Goal: Communication & Community: Answer question/provide support

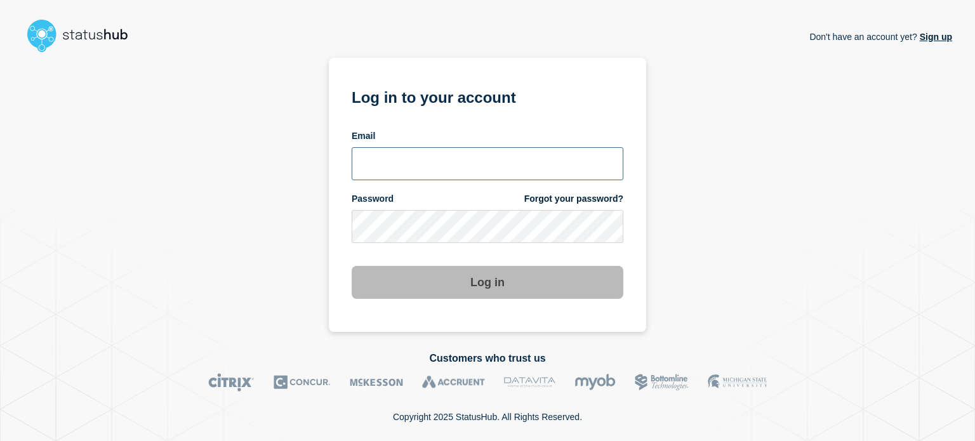
click at [460, 147] on input "email input" at bounding box center [488, 163] width 272 height 33
type input "camilo.mejia@catonetworks.com"
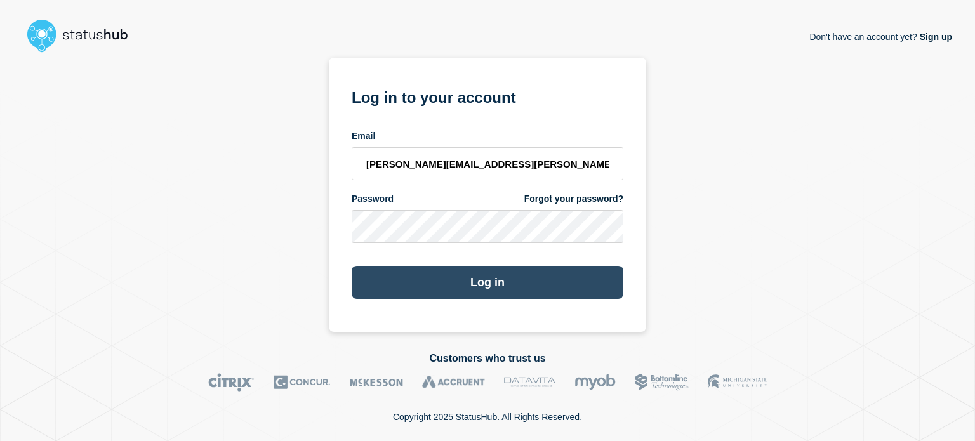
click at [401, 279] on button "Log in" at bounding box center [488, 282] width 272 height 33
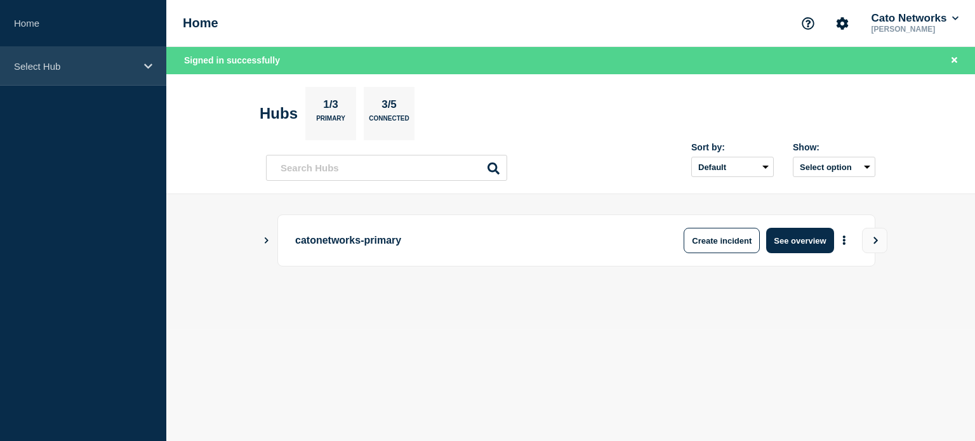
click at [83, 67] on p "Select Hub" at bounding box center [75, 66] width 122 height 11
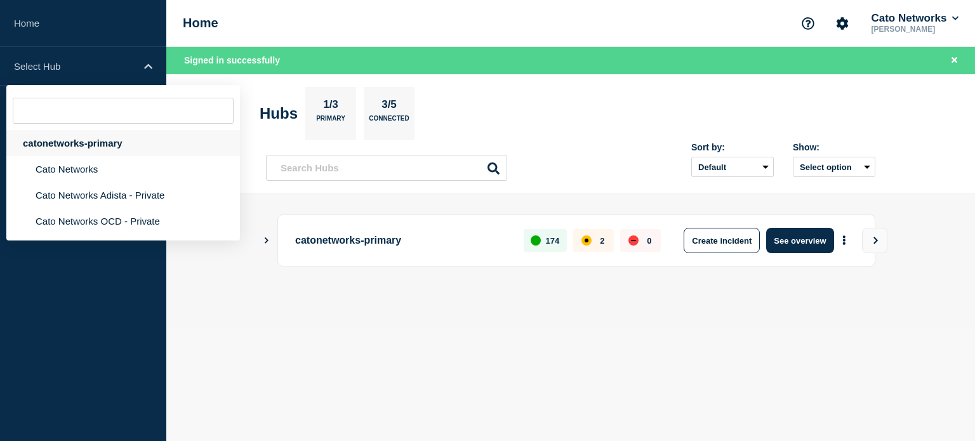
click at [38, 143] on div "catonetworks-primary" at bounding box center [123, 143] width 234 height 26
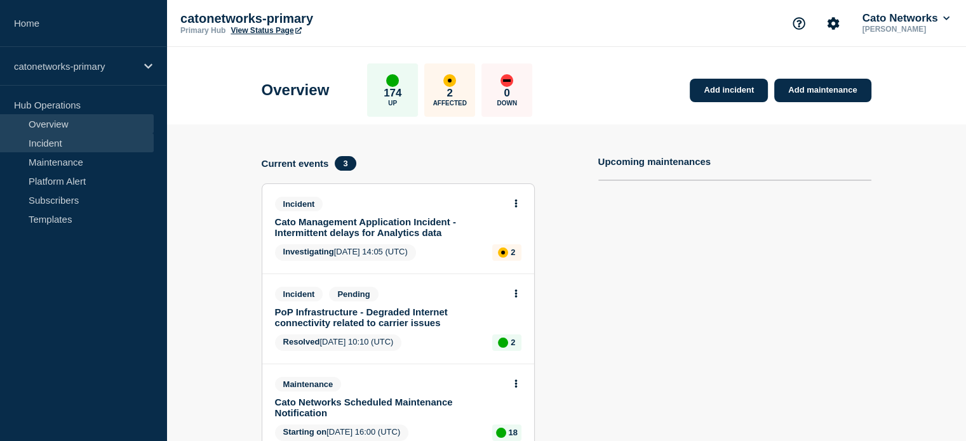
click at [50, 143] on link "Incident" at bounding box center [77, 142] width 154 height 19
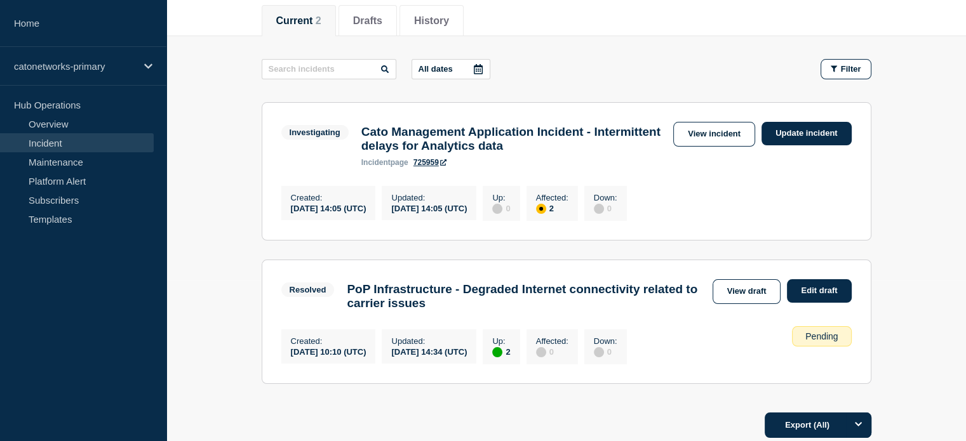
scroll to position [159, 0]
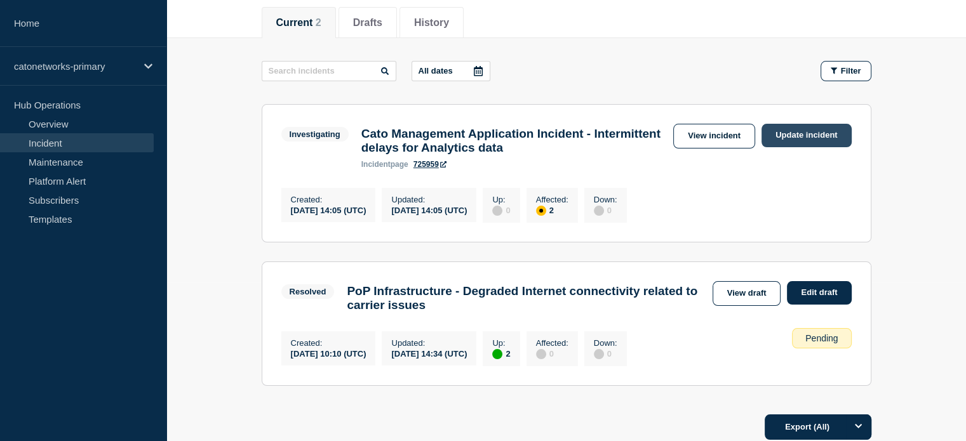
click at [769, 131] on link "Update incident" at bounding box center [806, 135] width 90 height 23
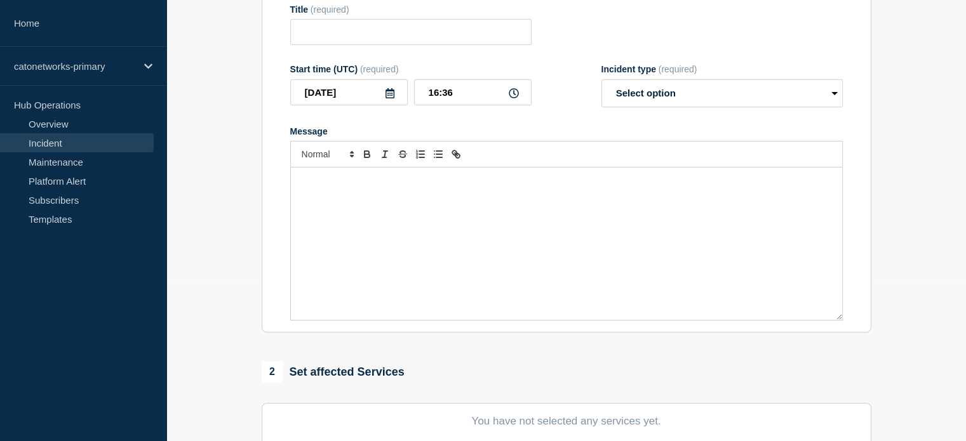
type input "Cato Management Application Incident - Intermittent delays for Analytics data"
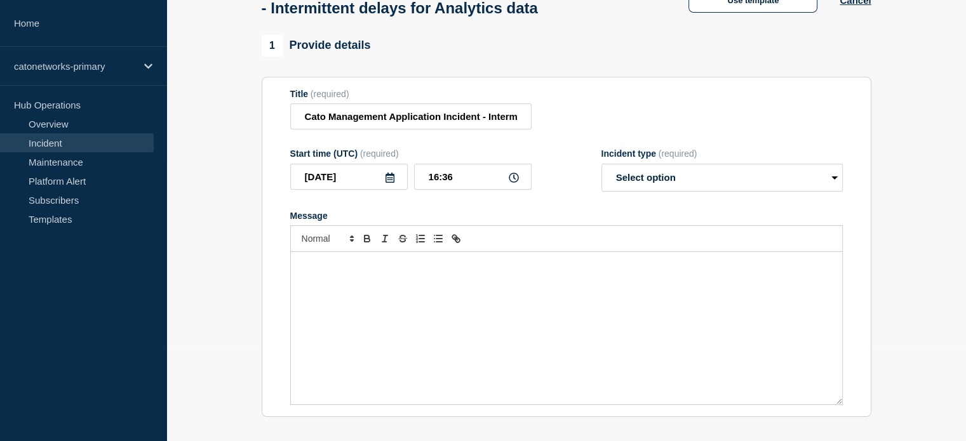
scroll to position [19, 0]
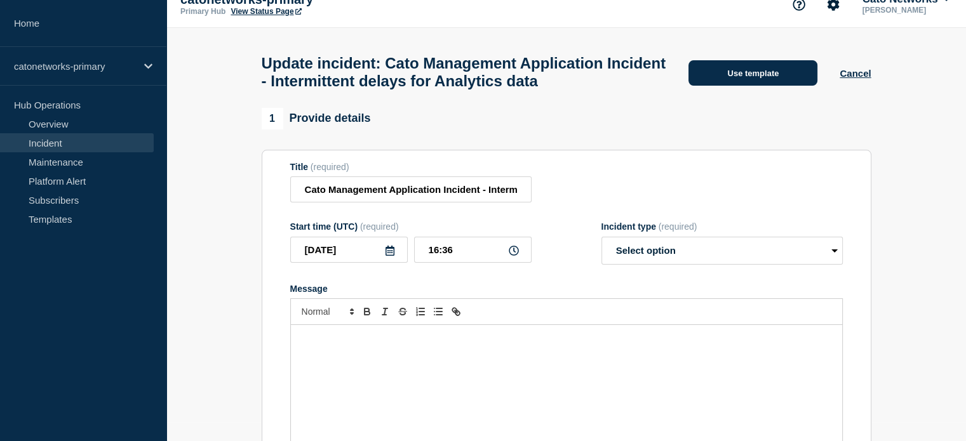
click at [752, 67] on button "Use template" at bounding box center [752, 72] width 129 height 25
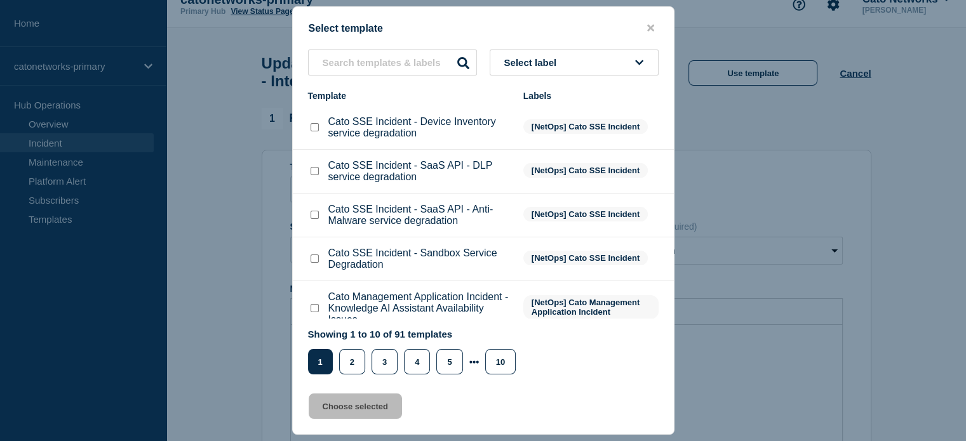
drag, startPoint x: 590, startPoint y: 181, endPoint x: 566, endPoint y: 190, distance: 25.7
click at [576, 182] on li "Cato SSE Incident - SaaS API - DLP service degradation [NetOps] Cato SSE Incide…" at bounding box center [483, 172] width 381 height 44
click at [542, 60] on span "Select label" at bounding box center [533, 62] width 58 height 11
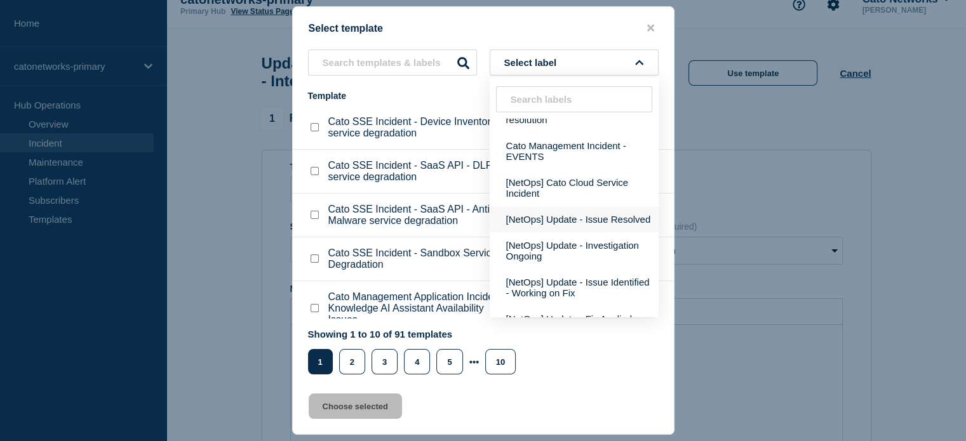
scroll to position [190, 0]
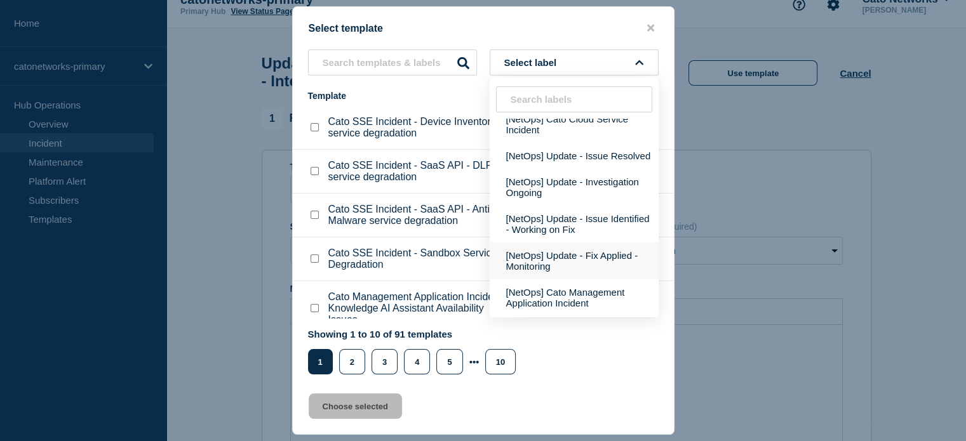
click at [569, 277] on button "[NetOps] Update - Fix Applied - Monitoring" at bounding box center [573, 261] width 169 height 37
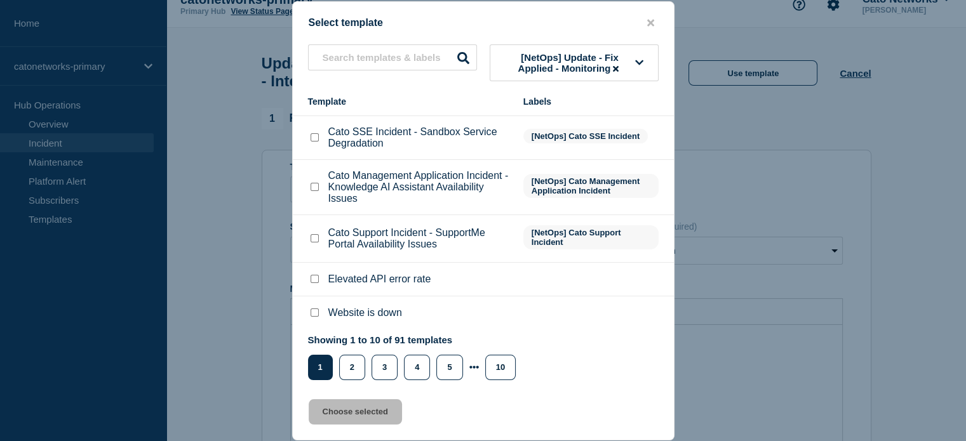
scroll to position [0, 0]
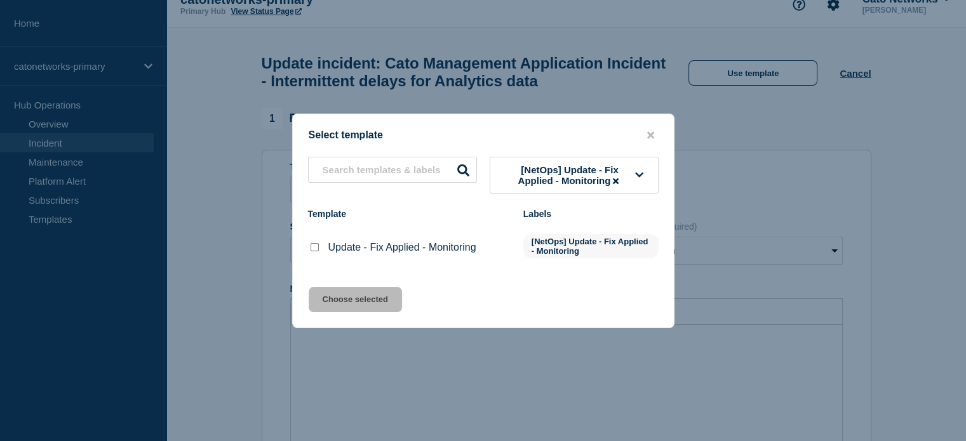
click at [315, 248] on input "Update - Fix Applied - Monitoring checkbox" at bounding box center [314, 247] width 8 height 8
checkbox input "true"
click at [352, 291] on button "Choose selected" at bounding box center [355, 299] width 93 height 25
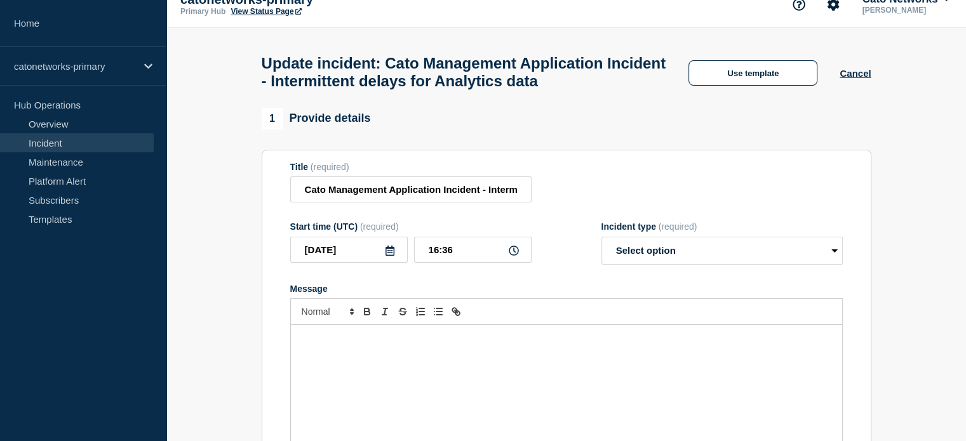
select select "monitoring"
radio input "false"
radio input "true"
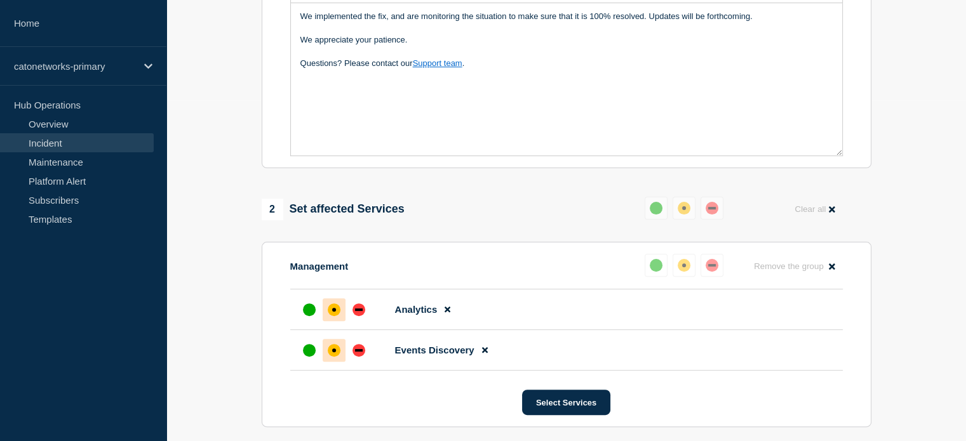
scroll to position [168, 0]
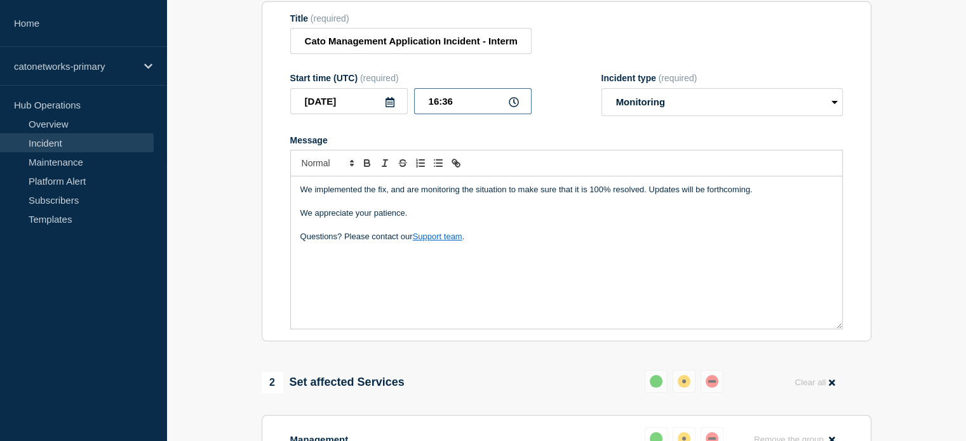
click at [437, 114] on input "16:36" at bounding box center [472, 101] width 117 height 26
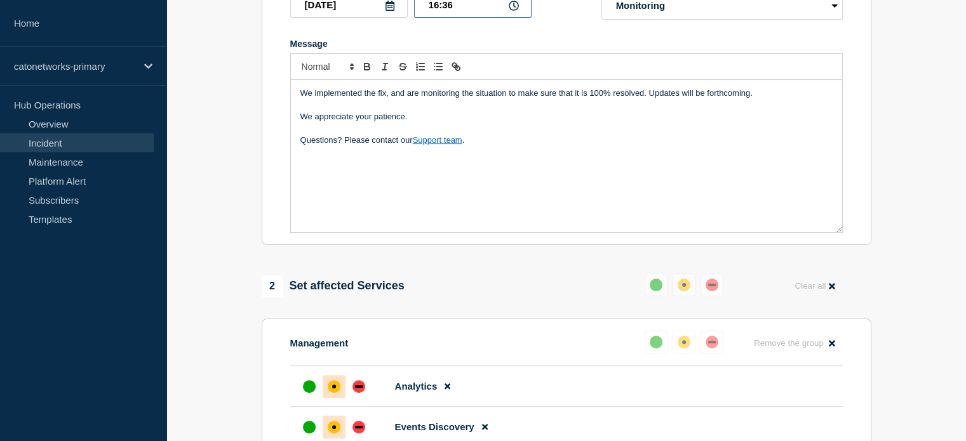
scroll to position [104, 0]
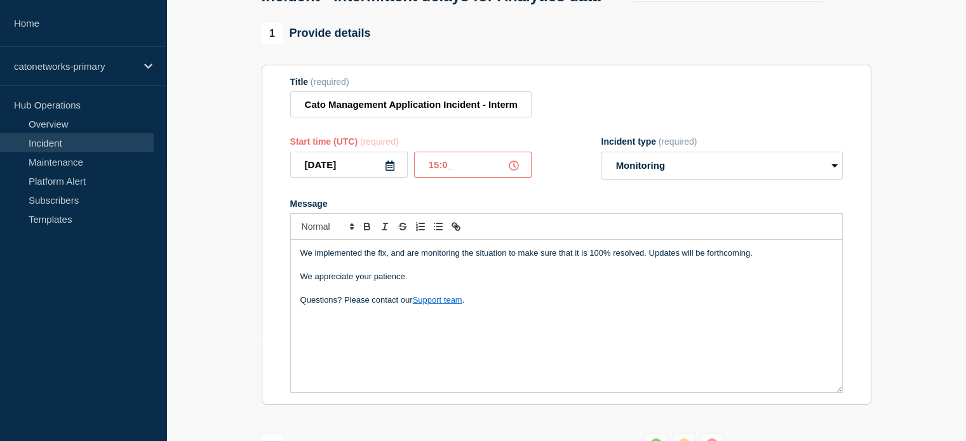
type input "15:03"
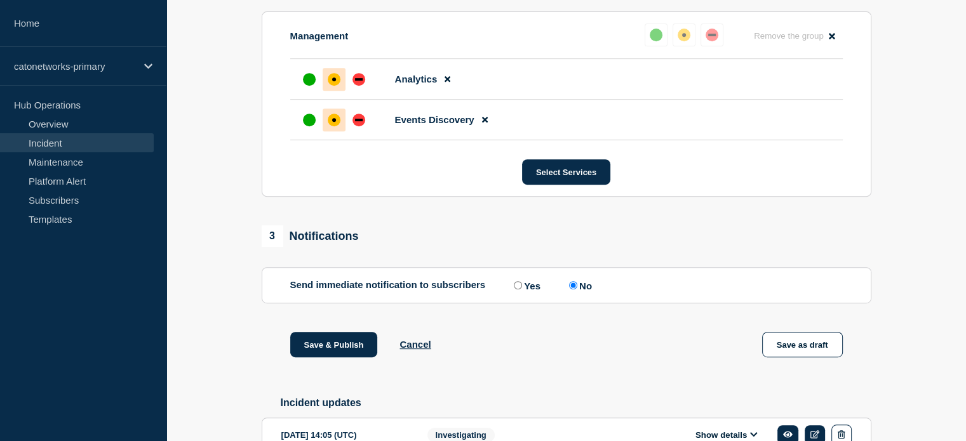
scroll to position [675, 0]
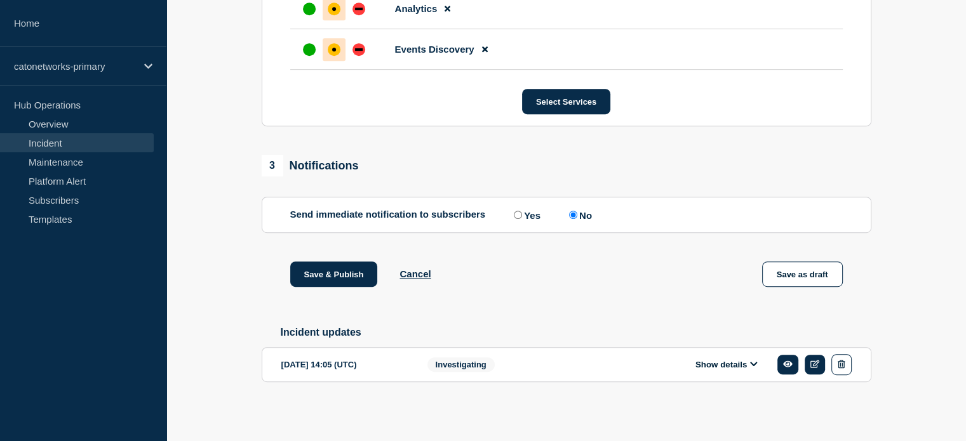
click at [519, 365] on div "Investigating" at bounding box center [508, 364] width 162 height 21
click at [755, 361] on icon at bounding box center [754, 364] width 8 height 8
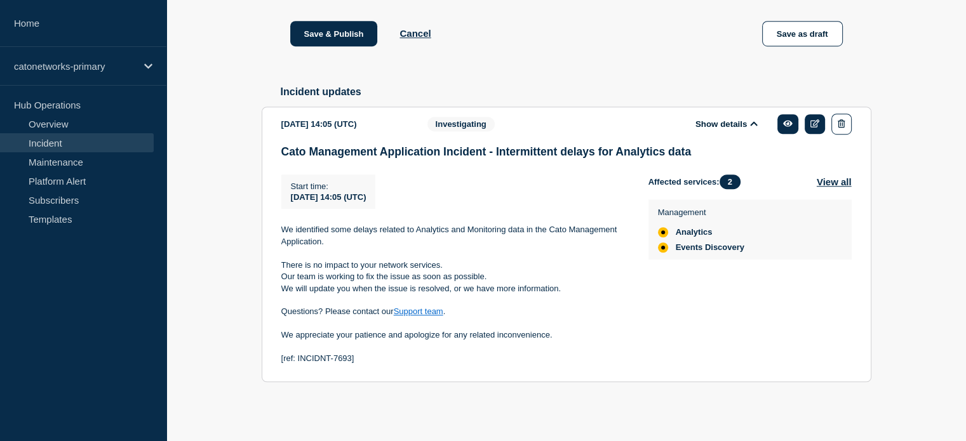
scroll to position [918, 0]
drag, startPoint x: 361, startPoint y: 352, endPoint x: 277, endPoint y: 357, distance: 83.3
click at [277, 357] on section "[DATE] 14:05 (UTC) Show details Investigating Cato Management Application Incid…" at bounding box center [566, 245] width 609 height 276
click at [352, 363] on p "[ref: INCIDNT-7693]" at bounding box center [454, 358] width 347 height 11
drag, startPoint x: 357, startPoint y: 361, endPoint x: 279, endPoint y: 354, distance: 79.0
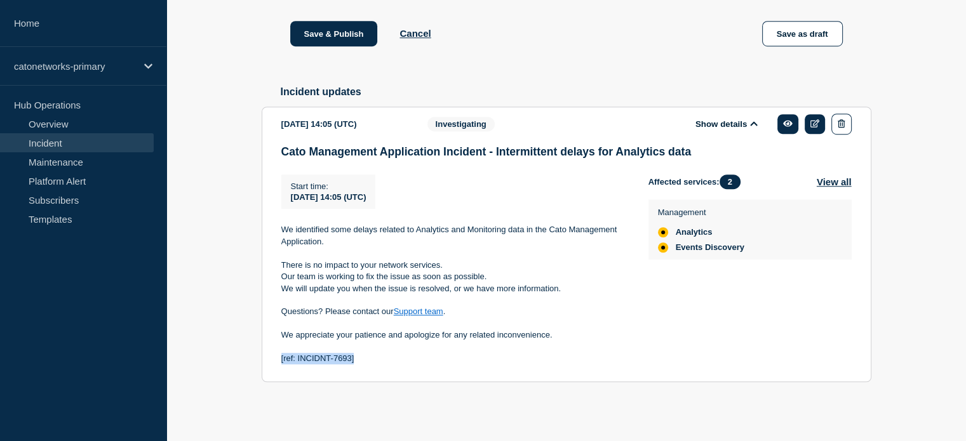
click at [279, 354] on section "[DATE] 14:05 (UTC) Show details Investigating Cato Management Application Incid…" at bounding box center [566, 245] width 609 height 276
copy p "[ref: INCIDNT-7693]"
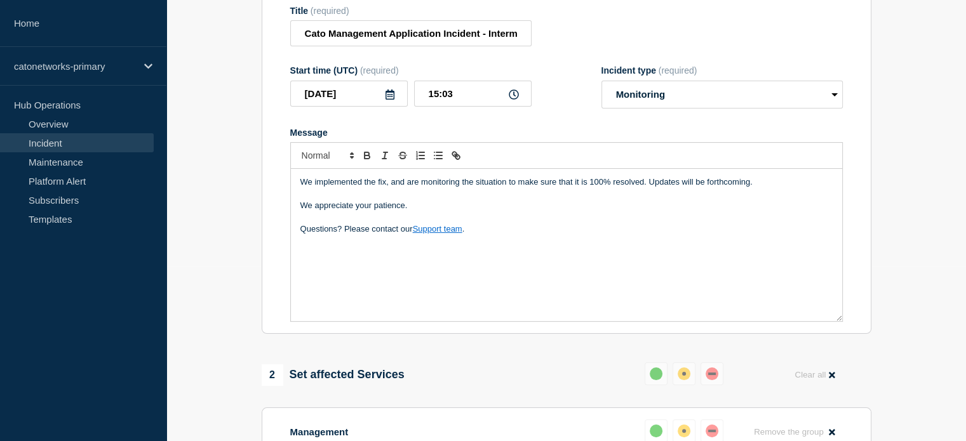
scroll to position [156, 0]
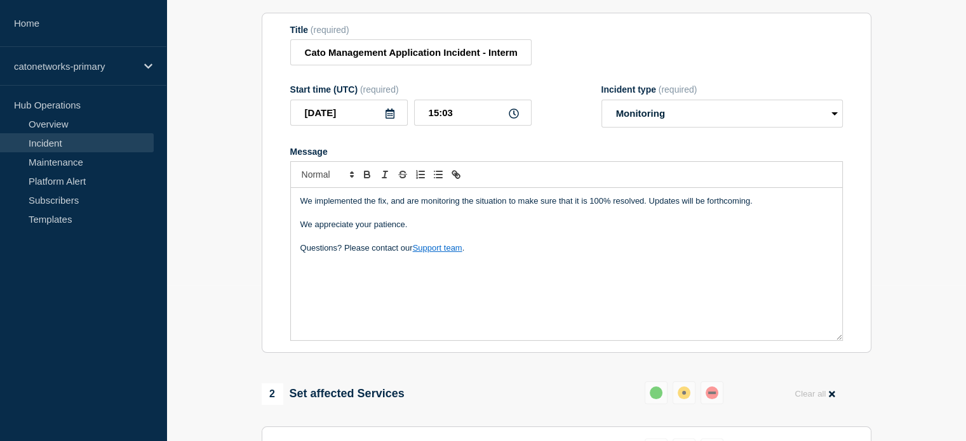
click at [404, 319] on div "We implemented the fix, and are monitoring the situation to make sure that it i…" at bounding box center [566, 264] width 551 height 152
click at [508, 286] on div "We implemented the fix, and are monitoring the situation to make sure that it i…" at bounding box center [566, 264] width 551 height 152
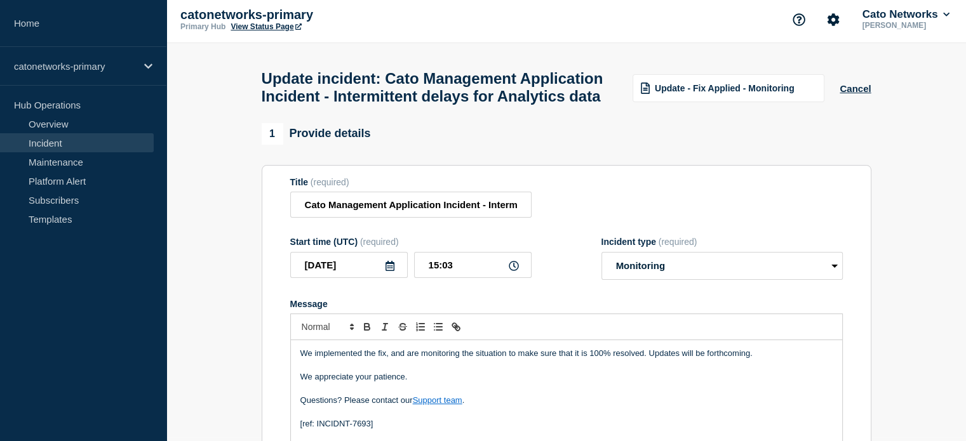
scroll to position [0, 0]
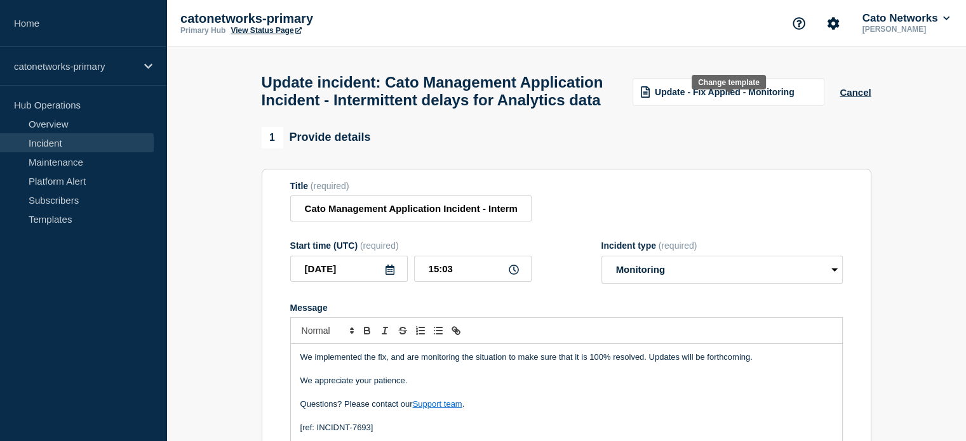
click at [703, 106] on div "Update - Fix Applied - Monitoring" at bounding box center [728, 92] width 192 height 28
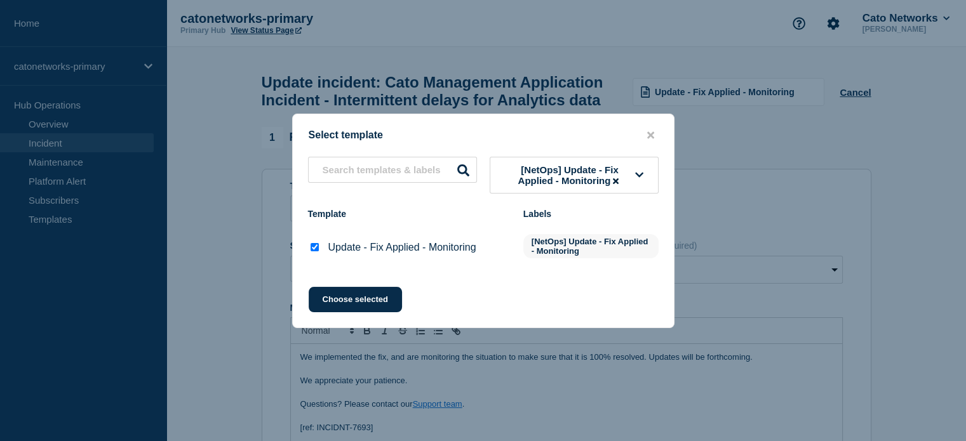
drag, startPoint x: 823, startPoint y: 114, endPoint x: 693, endPoint y: 178, distance: 144.5
click at [823, 114] on div at bounding box center [483, 220] width 966 height 441
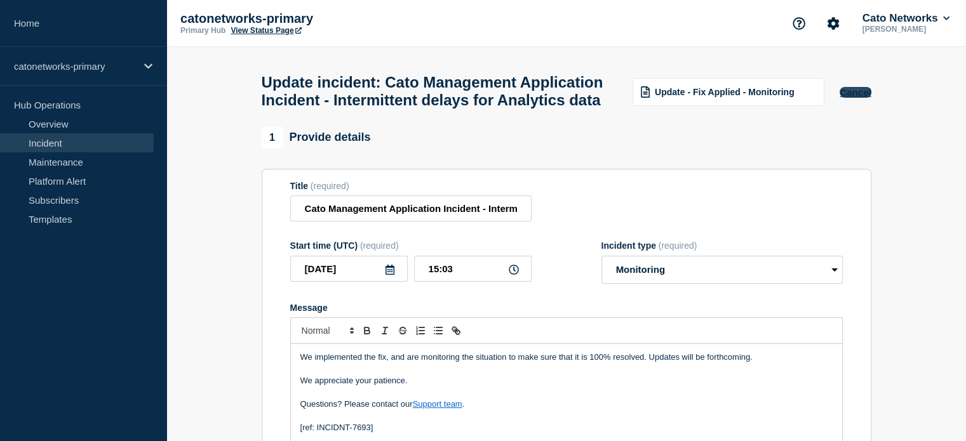
click at [865, 98] on button "Cancel" at bounding box center [854, 92] width 31 height 11
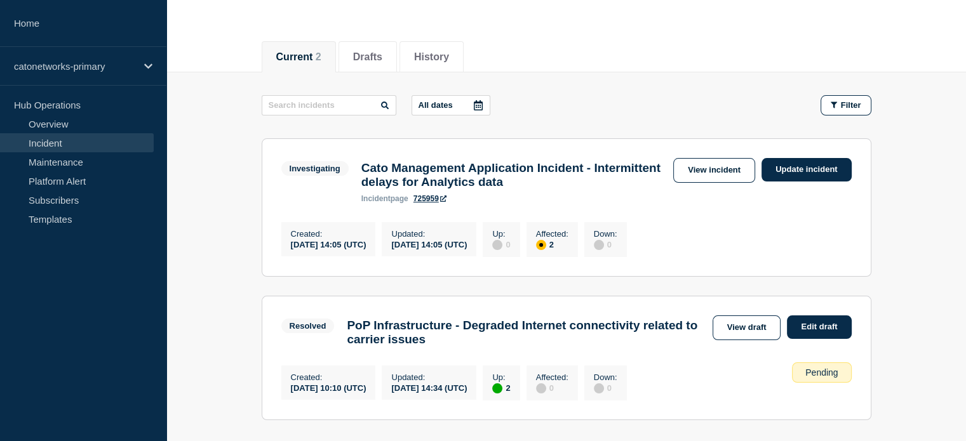
scroll to position [95, 0]
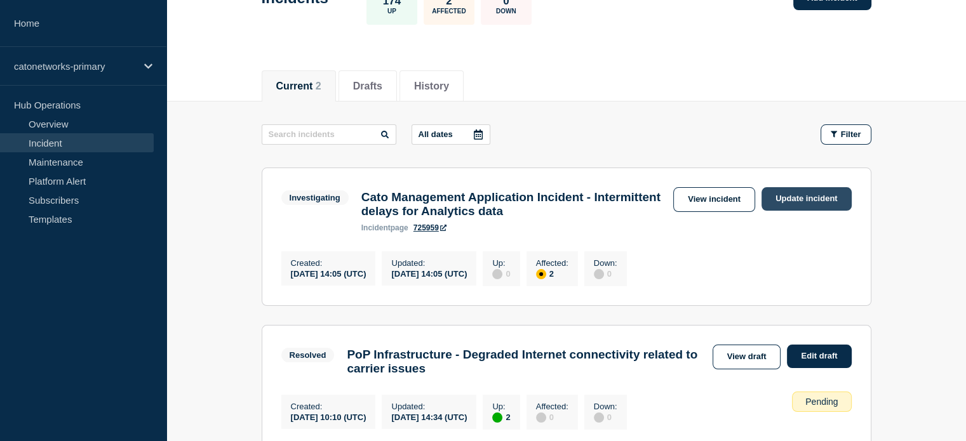
click at [791, 197] on link "Update incident" at bounding box center [806, 198] width 90 height 23
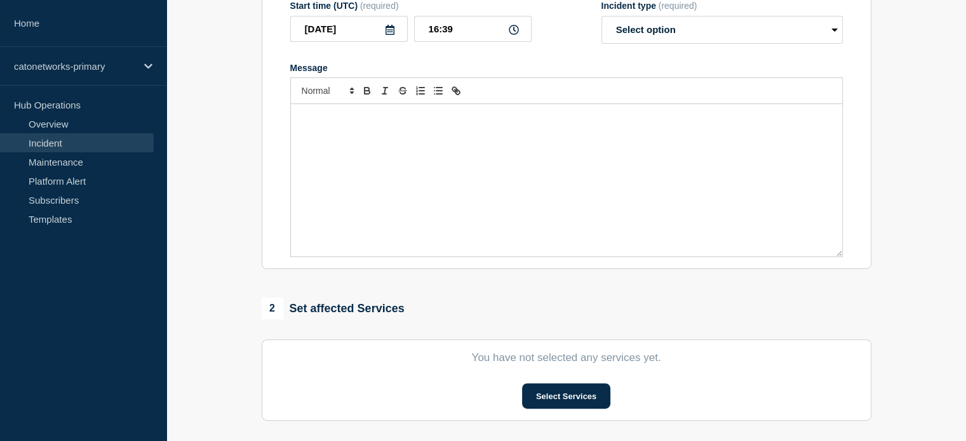
scroll to position [32, 0]
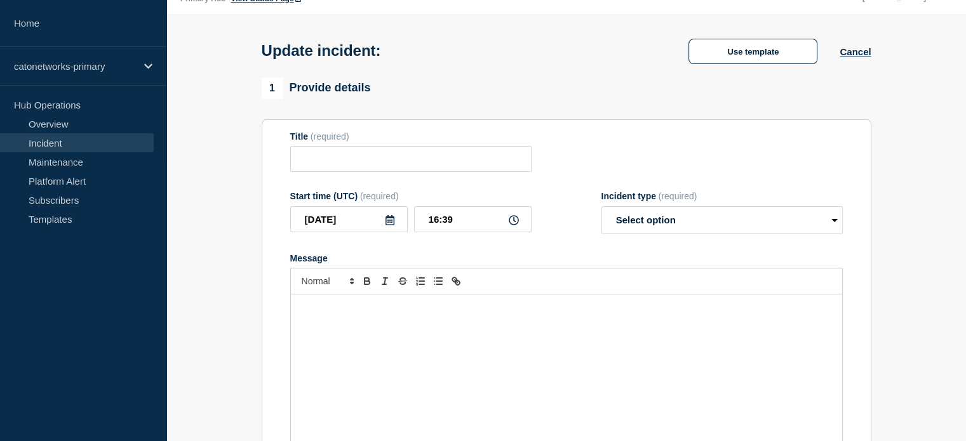
type input "Cato Management Application Incident - Intermittent delays for Analytics data"
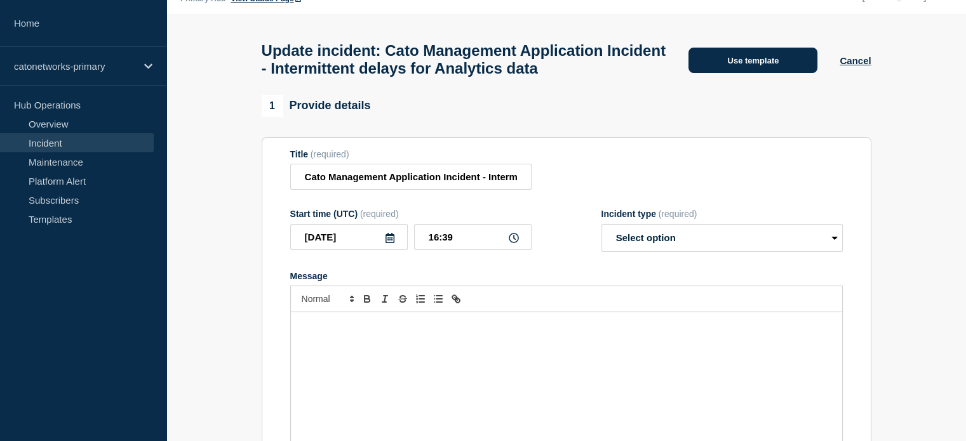
click at [775, 69] on button "Use template" at bounding box center [752, 60] width 129 height 25
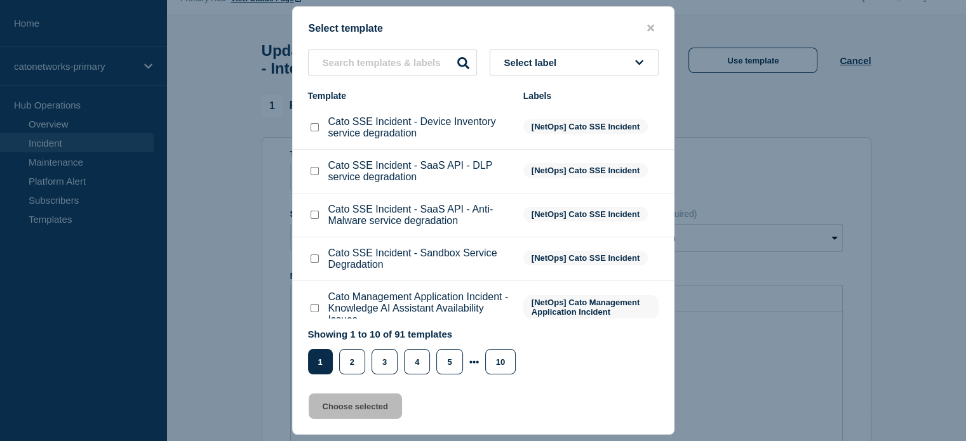
click at [526, 48] on div "Select template Select label Template Labels Cato SSE Incident - Device Invento…" at bounding box center [483, 220] width 382 height 429
click at [526, 55] on button "Select label" at bounding box center [573, 63] width 169 height 26
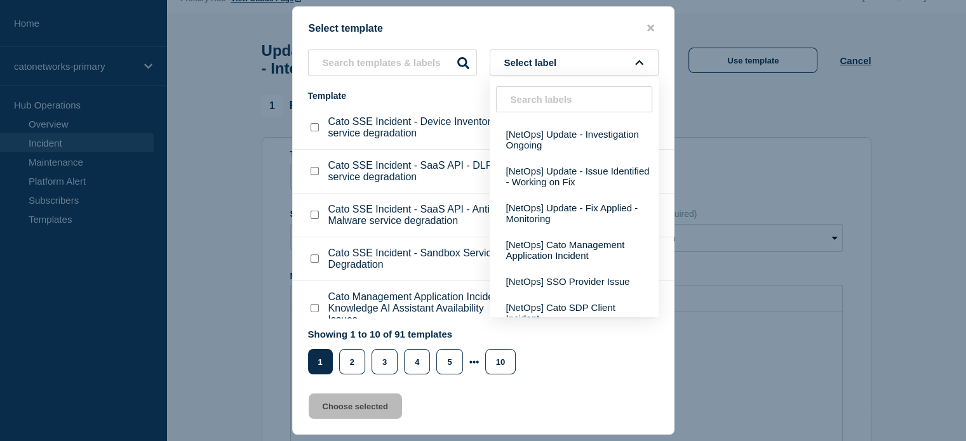
scroll to position [254, 0]
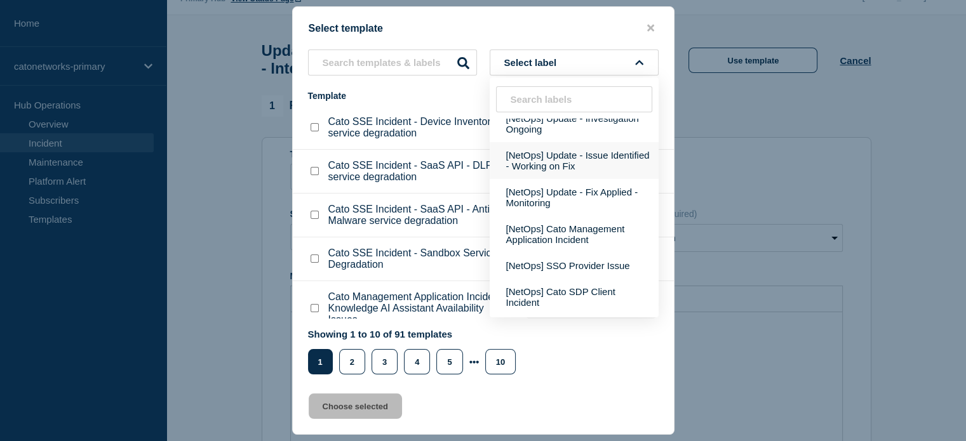
click at [539, 177] on button "[NetOps] Update - Issue Identified - Working on Fix" at bounding box center [573, 160] width 169 height 37
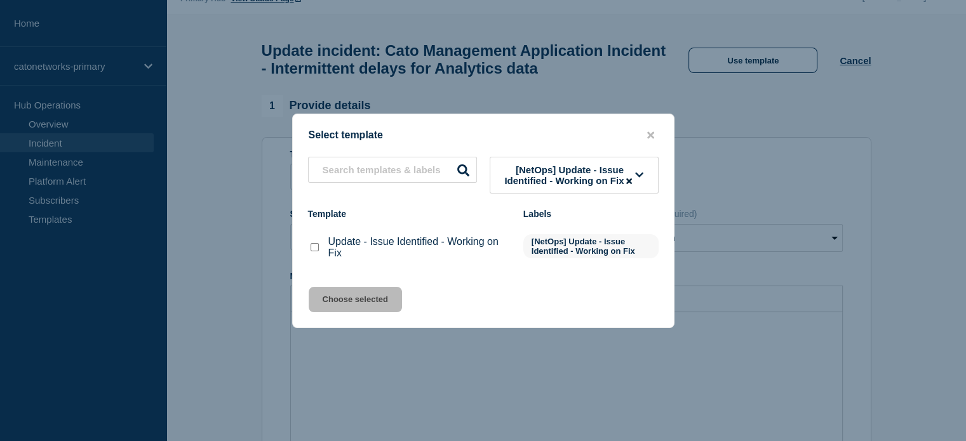
click at [313, 251] on input "Update - Issue Identified - Working on Fix checkbox" at bounding box center [314, 247] width 8 height 8
checkbox input "true"
click at [331, 302] on button "Choose selected" at bounding box center [355, 299] width 93 height 25
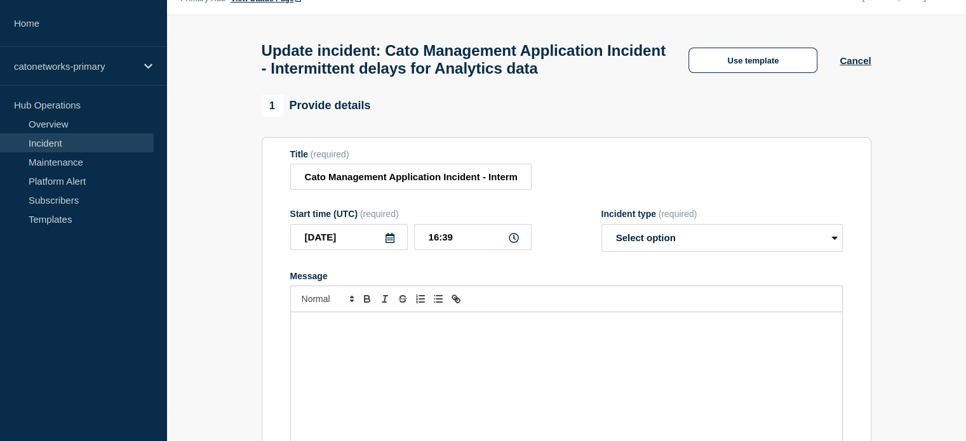
select select "identified"
radio input "false"
radio input "true"
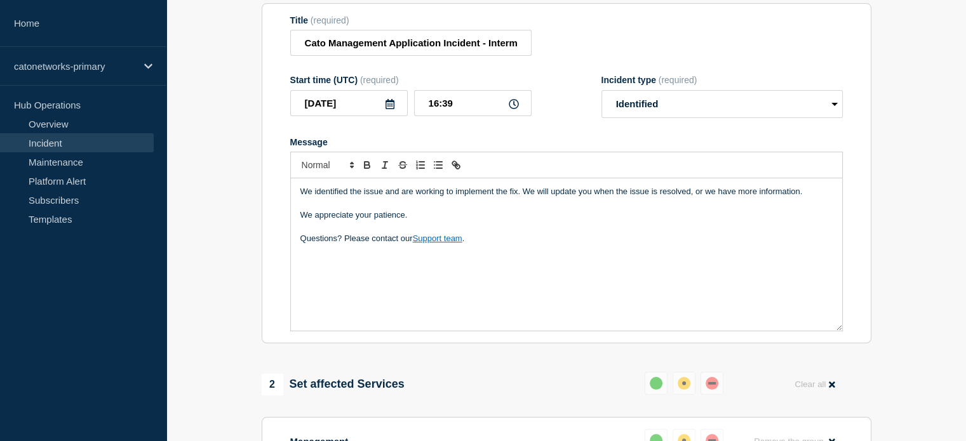
scroll to position [180, 0]
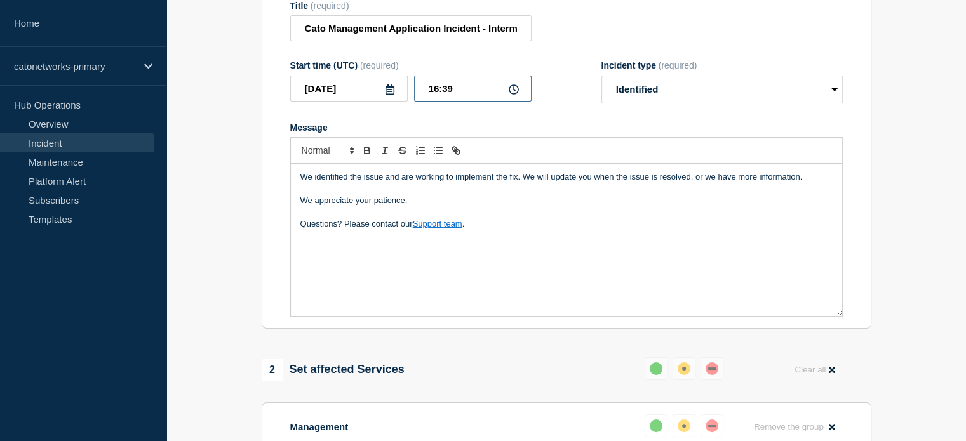
drag, startPoint x: 428, startPoint y: 114, endPoint x: 439, endPoint y: 118, distance: 12.3
click at [439, 102] on input "16:39" at bounding box center [472, 89] width 117 height 26
type input "15:03"
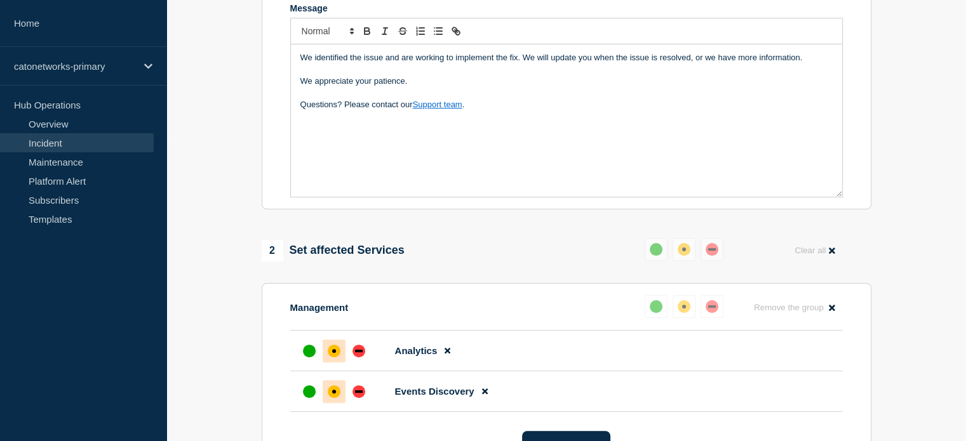
scroll to position [307, 0]
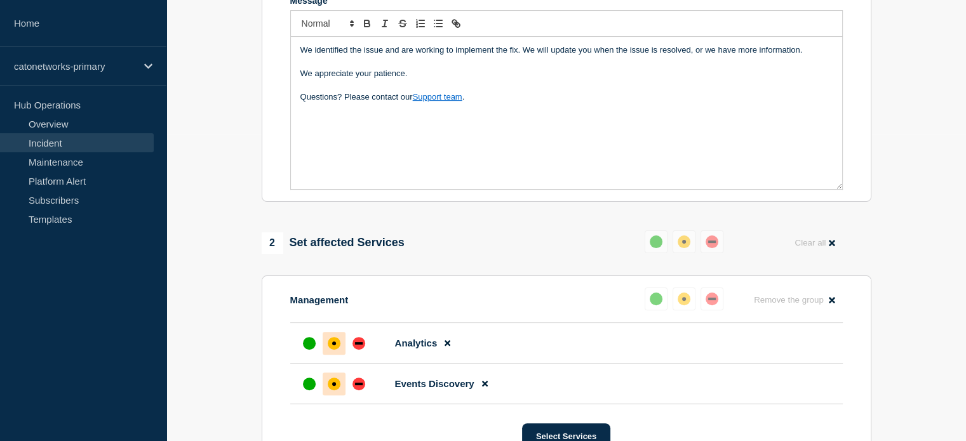
click at [480, 133] on div "We identified the issue and are working to implement the fix. We will update yo…" at bounding box center [566, 113] width 551 height 152
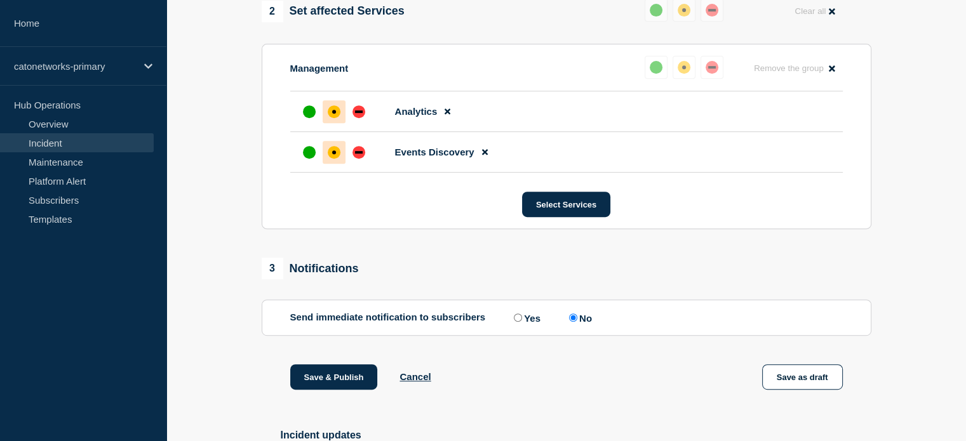
scroll to position [561, 0]
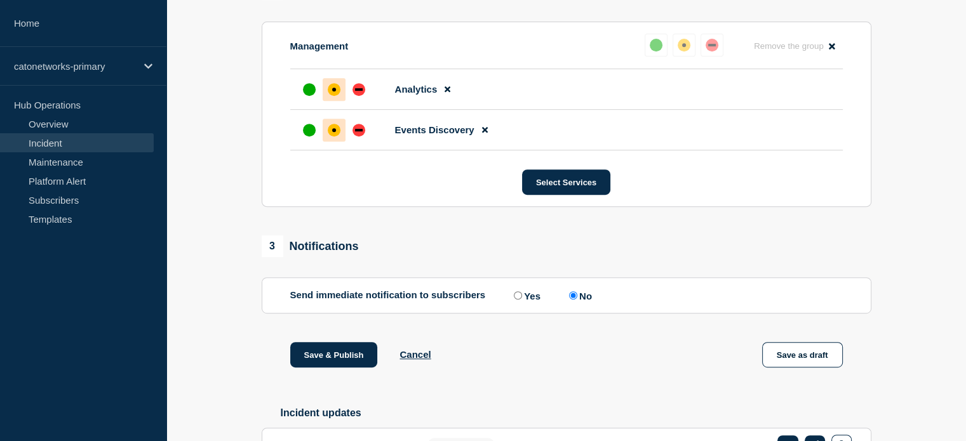
click at [517, 300] on input "Yes" at bounding box center [518, 295] width 8 height 8
radio input "true"
radio input "false"
click at [335, 368] on button "Save & Publish" at bounding box center [334, 354] width 88 height 25
